Goal: Transaction & Acquisition: Purchase product/service

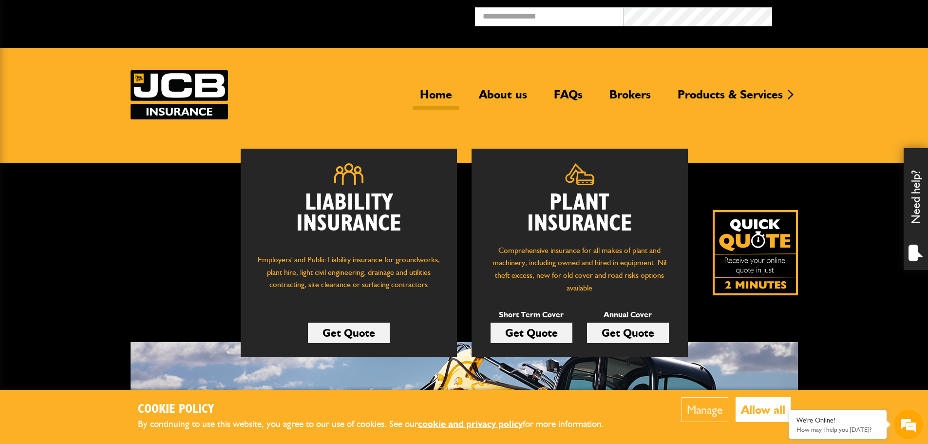
click at [541, 327] on link "Get Quote" at bounding box center [531, 332] width 82 height 20
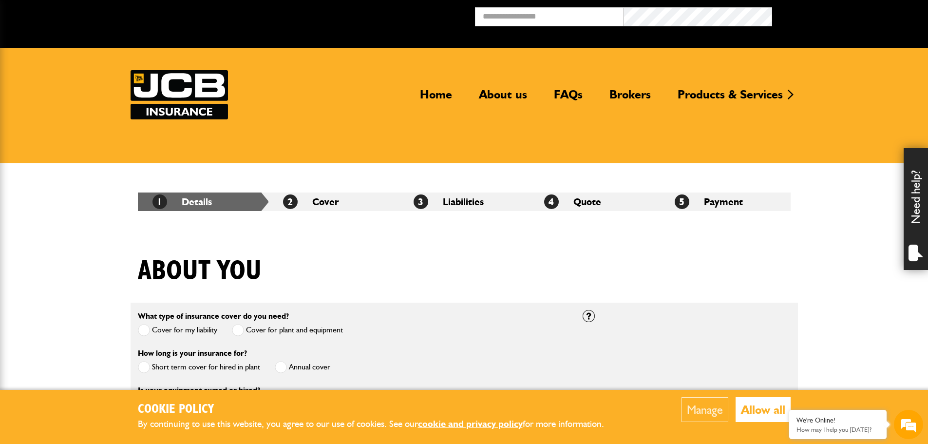
scroll to position [49, 0]
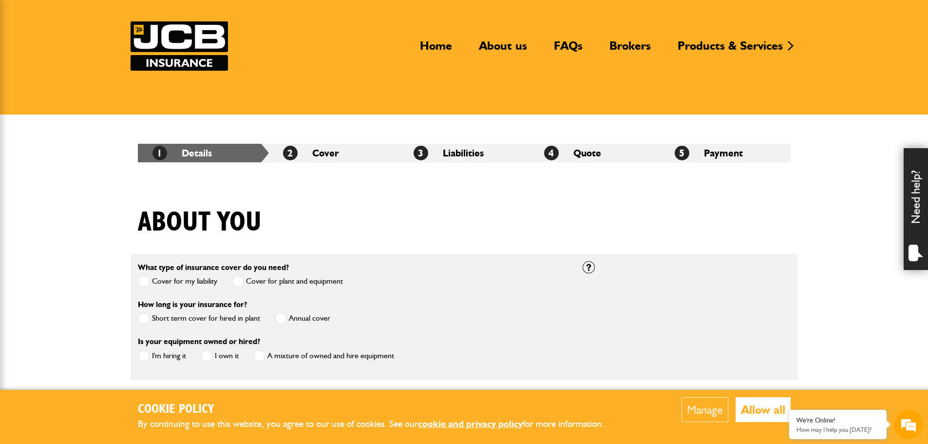
click at [149, 279] on span at bounding box center [144, 281] width 12 height 12
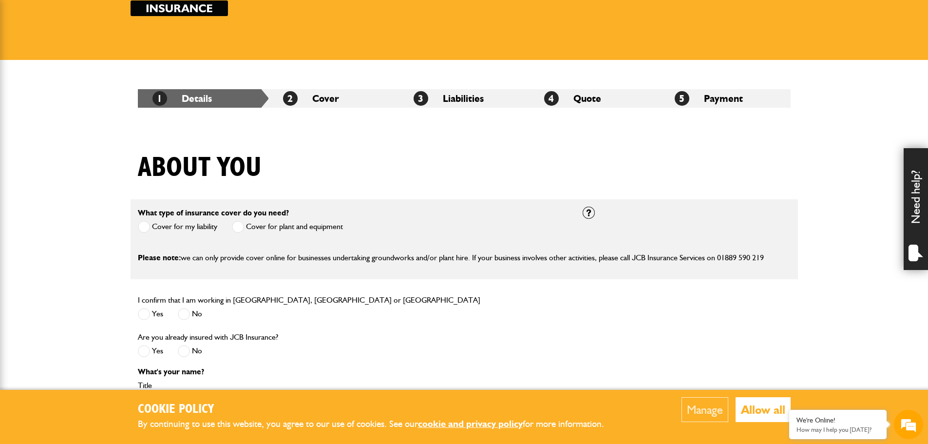
scroll to position [146, 0]
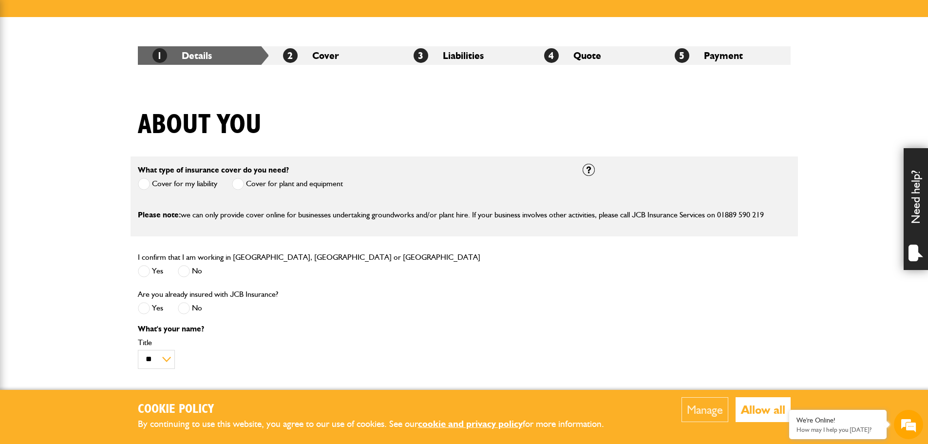
click at [143, 269] on span at bounding box center [144, 271] width 12 height 12
click at [184, 307] on span at bounding box center [184, 308] width 12 height 12
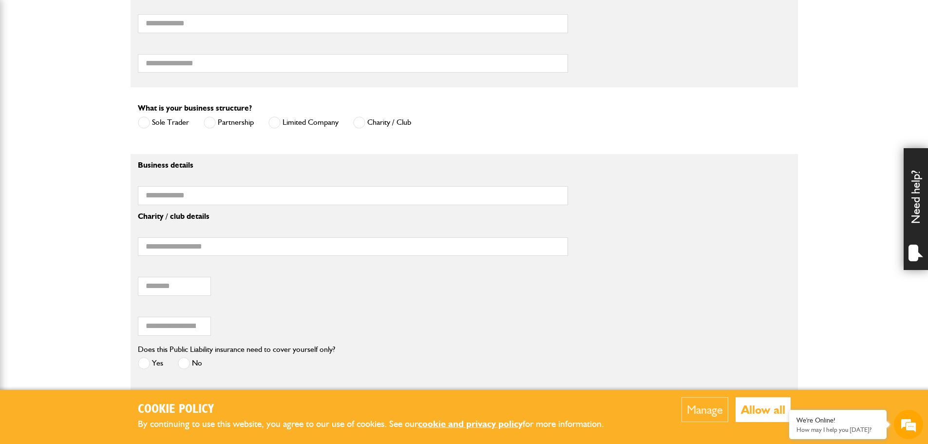
scroll to position [633, 0]
